Goal: Information Seeking & Learning: Learn about a topic

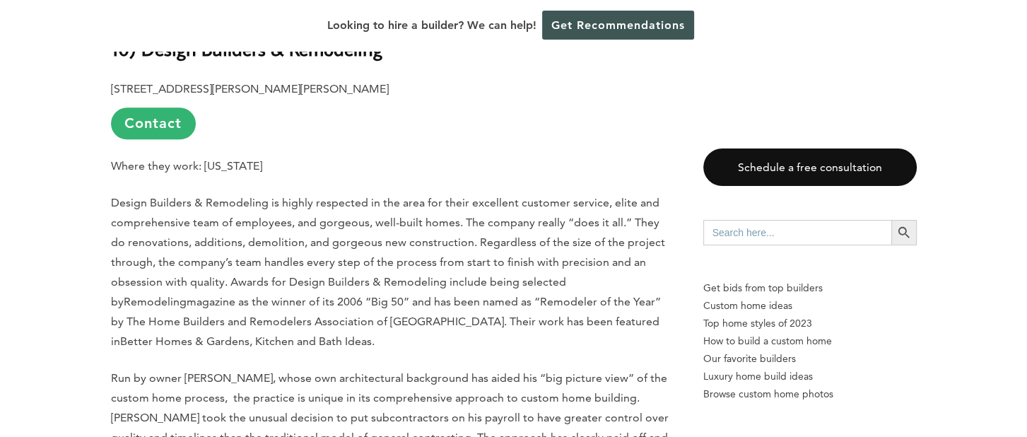
scroll to position [1343, 0]
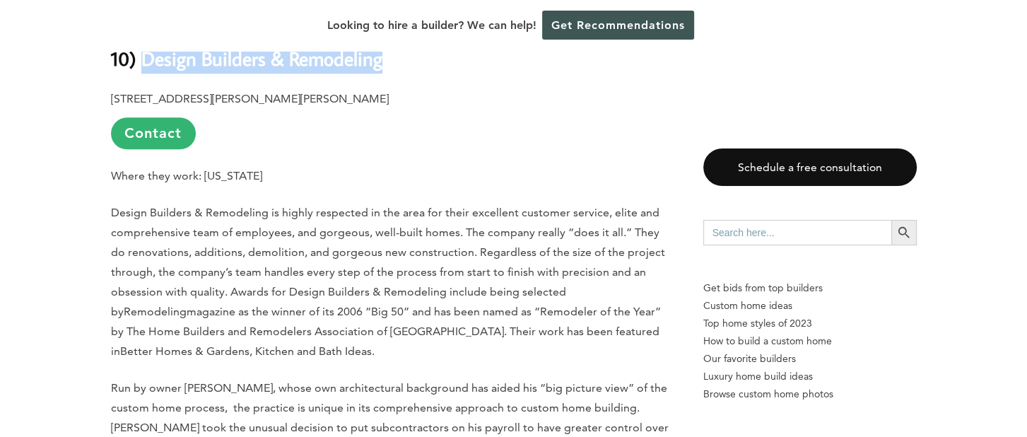
drag, startPoint x: 141, startPoint y: 64, endPoint x: 397, endPoint y: 51, distance: 256.2
click at [397, 51] on h2 "10) Design Builders & Remodeling" at bounding box center [393, 49] width 564 height 49
copy b "Design Builders & Remodeling"
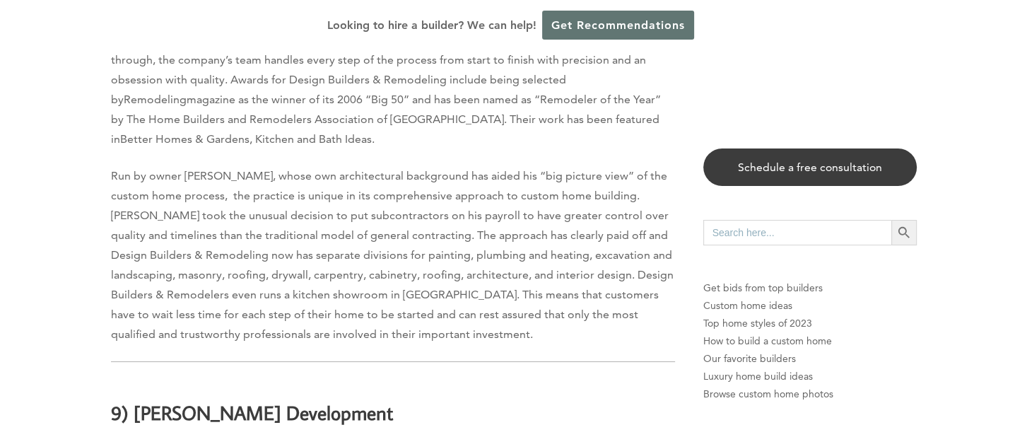
scroll to position [1484, 0]
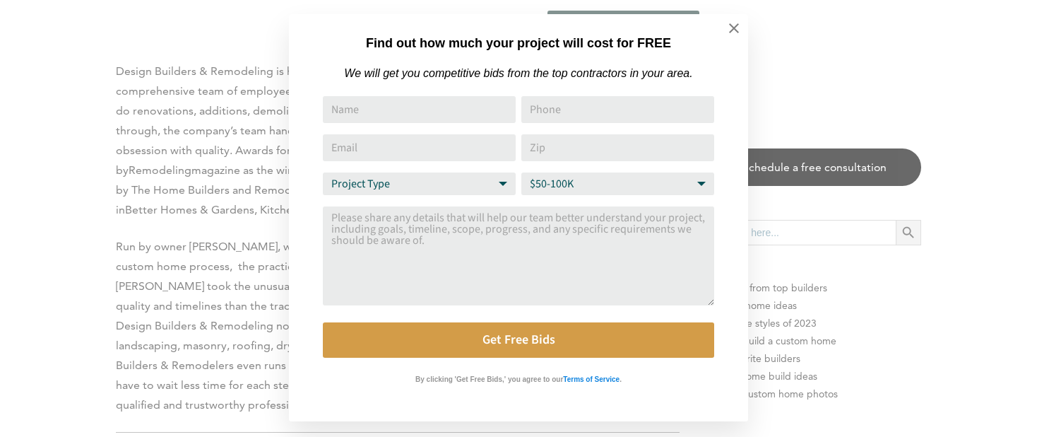
drag, startPoint x: 735, startPoint y: 31, endPoint x: 690, endPoint y: 40, distance: 46.2
click at [735, 31] on icon at bounding box center [735, 28] width 16 height 16
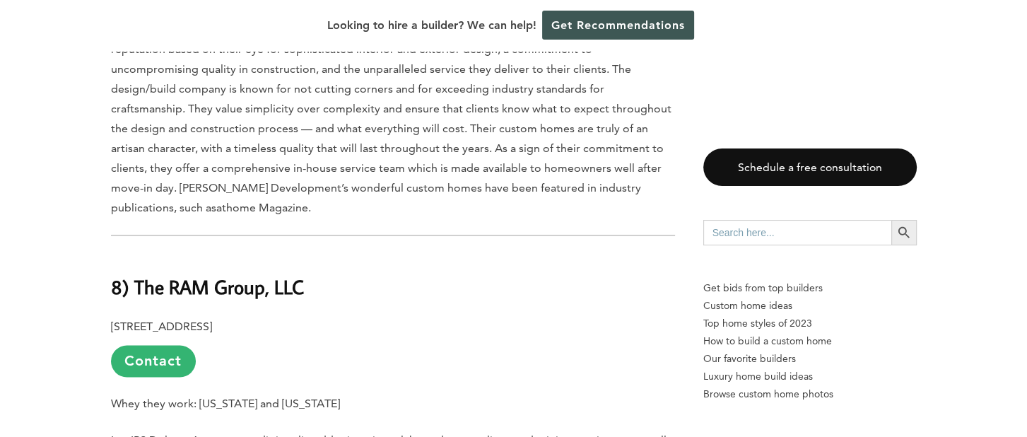
scroll to position [2120, 0]
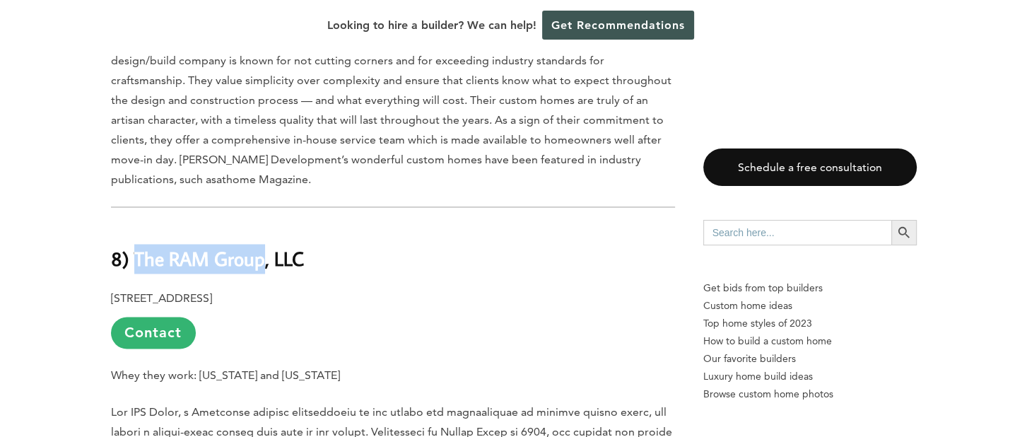
drag, startPoint x: 184, startPoint y: 237, endPoint x: 262, endPoint y: 234, distance: 78.5
click at [262, 246] on b "8) The RAM Group, LLC" at bounding box center [207, 258] width 193 height 25
copy b "The RAM Group"
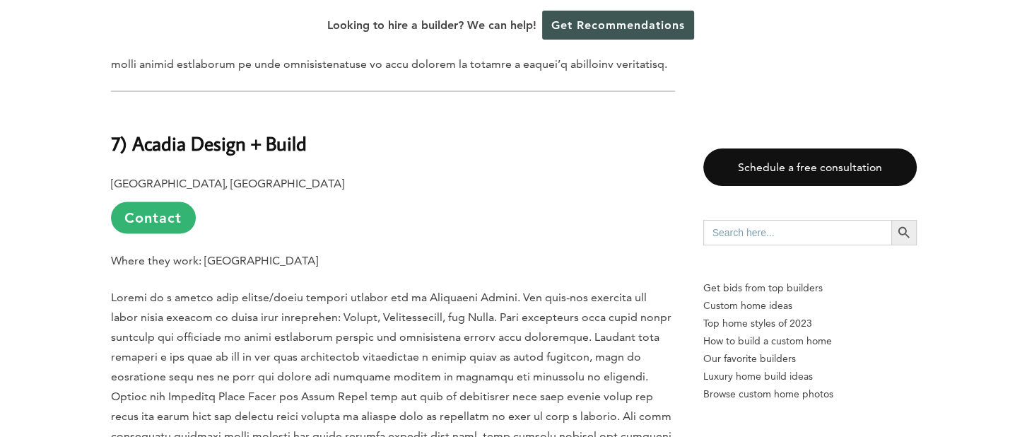
scroll to position [2544, 0]
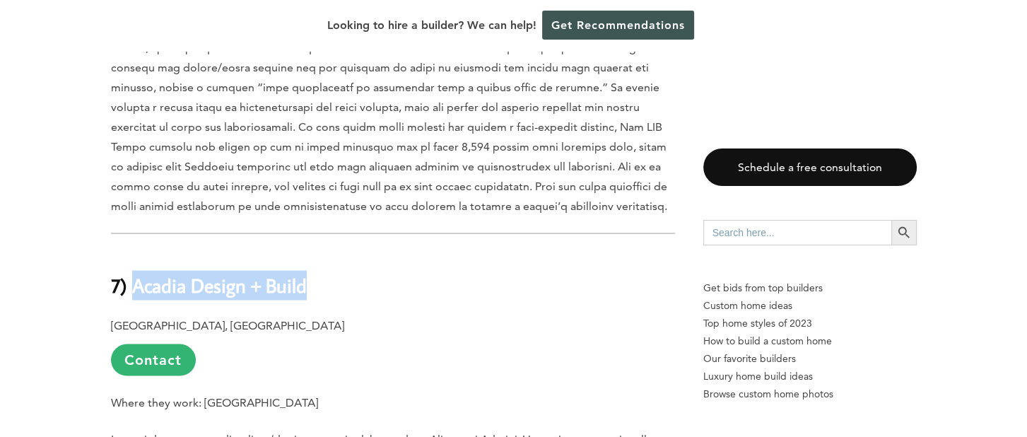
drag, startPoint x: 131, startPoint y: 266, endPoint x: 406, endPoint y: 262, distance: 275.7
click at [406, 262] on h2 "7) Acadia Design + Build" at bounding box center [393, 274] width 564 height 49
copy b "Acadia Design + Build"
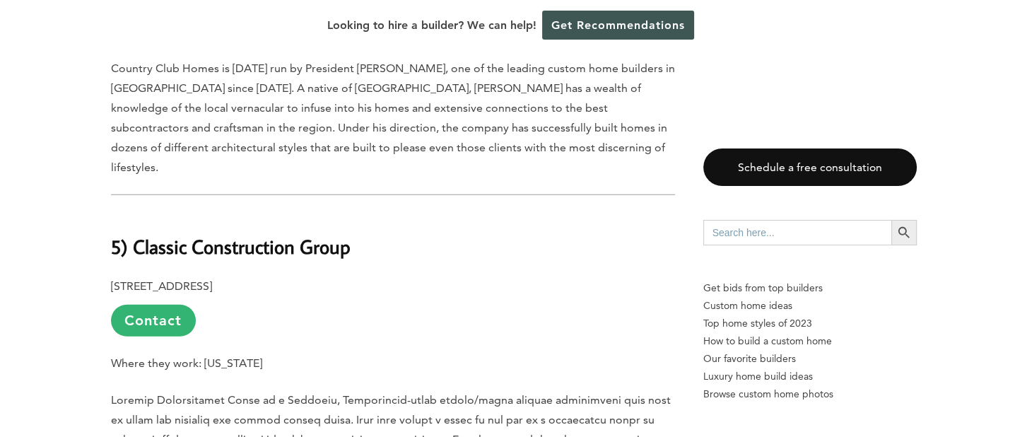
scroll to position [3534, 0]
